Goal: Information Seeking & Learning: Learn about a topic

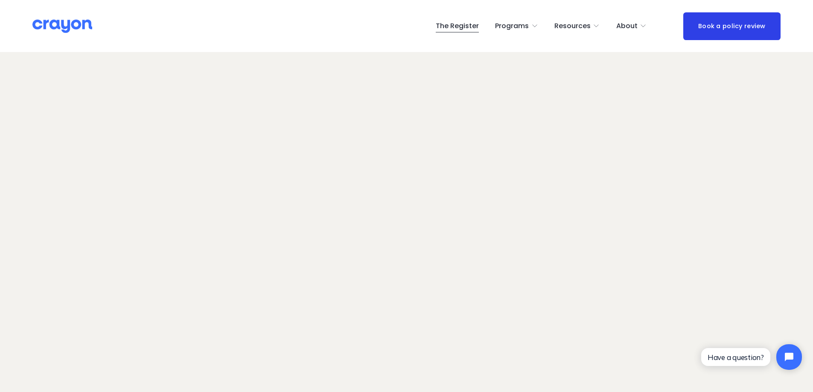
click at [642, 26] on icon "folder dropdown" at bounding box center [643, 26] width 7 height 7
click at [0, 0] on span "About Us" at bounding box center [0, 0] width 0 height 0
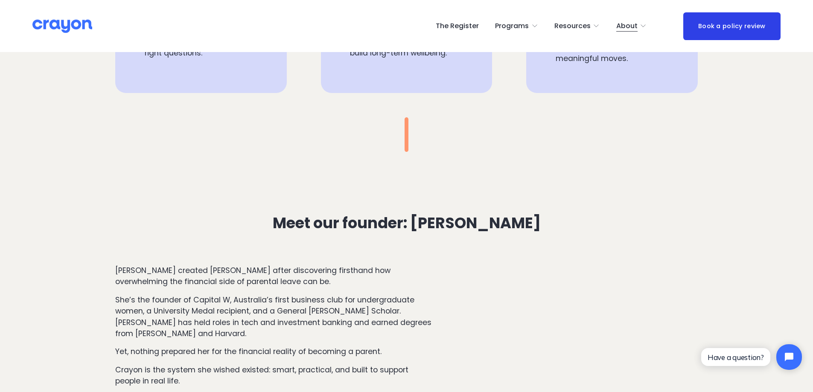
scroll to position [865, 0]
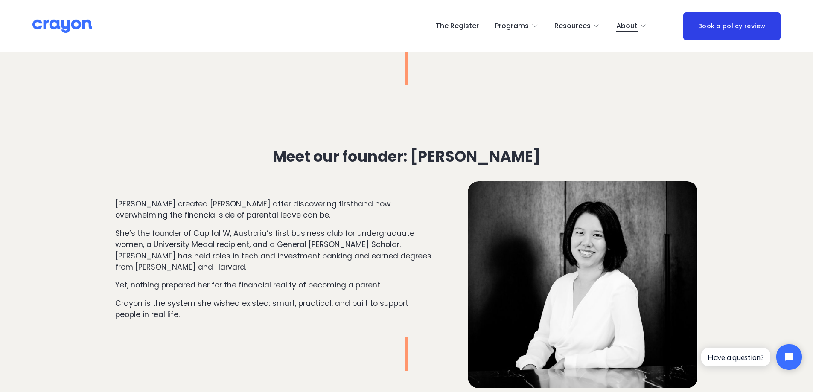
click at [637, 23] on span "About" at bounding box center [626, 26] width 21 height 12
click at [0, 0] on span "Newsroom" at bounding box center [0, 0] width 0 height 0
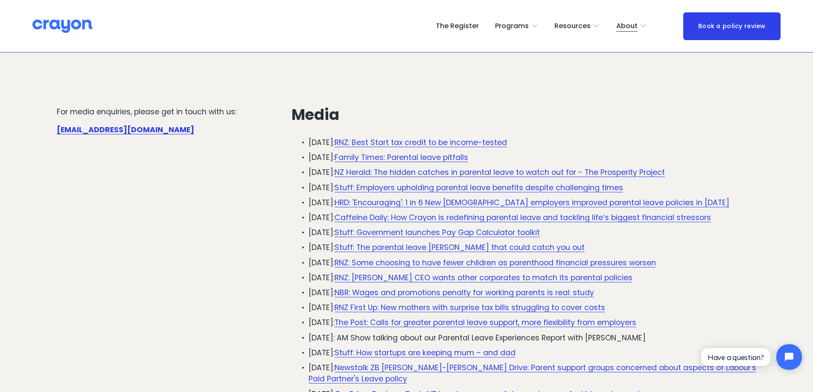
scroll to position [104, 0]
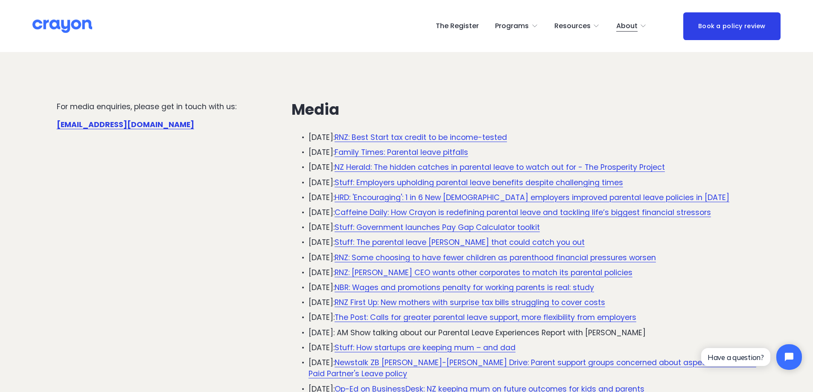
click at [415, 139] on link "RNZ: Best Start tax credit to be income-tested" at bounding box center [421, 137] width 172 height 10
click at [116, 127] on strong "[EMAIL_ADDRESS][DOMAIN_NAME]" at bounding box center [125, 124] width 137 height 10
